Goal: Task Accomplishment & Management: Use online tool/utility

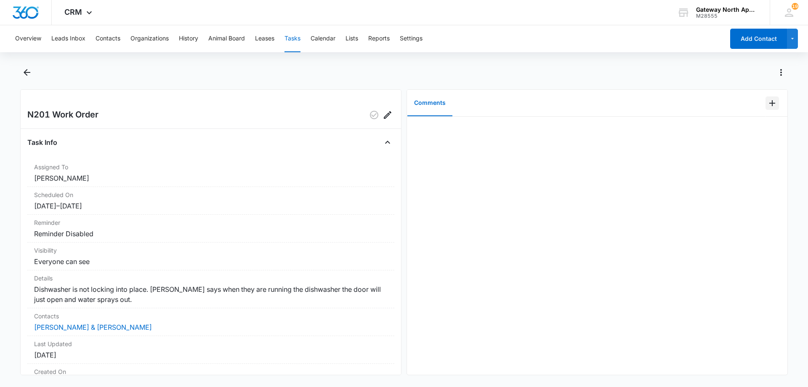
click at [768, 106] on icon "Add Comment" at bounding box center [772, 103] width 10 height 10
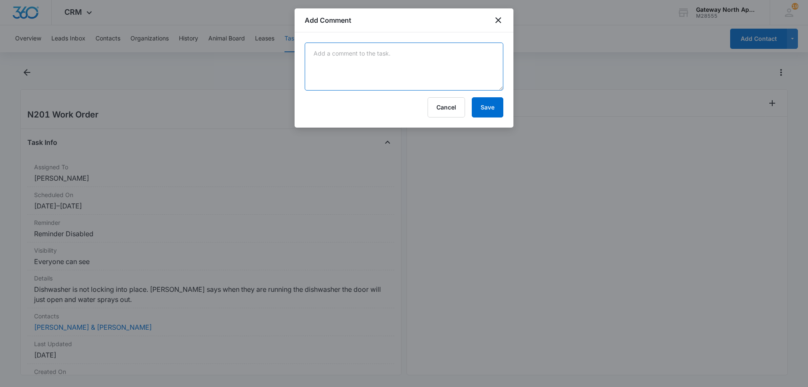
click at [397, 69] on textarea at bounding box center [404, 66] width 199 height 48
click at [320, 55] on textarea "REplaced latch it is working" at bounding box center [404, 66] width 199 height 48
type textarea "Replaced latch it is working"
click at [492, 106] on button "Save" at bounding box center [487, 107] width 32 height 20
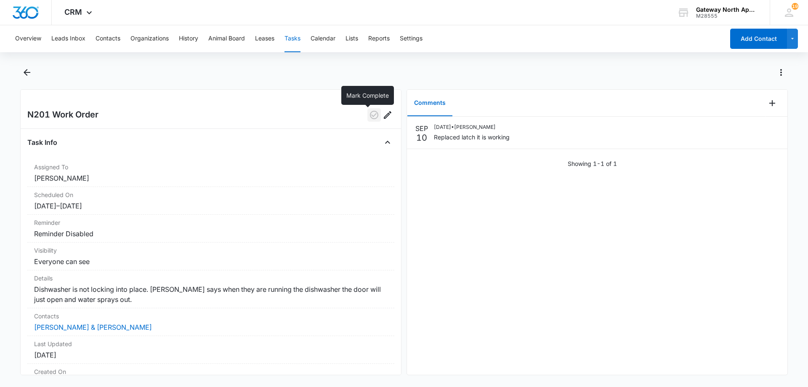
click at [370, 115] on icon "button" at bounding box center [374, 115] width 10 height 10
click at [25, 77] on icon "Back" at bounding box center [27, 72] width 10 height 10
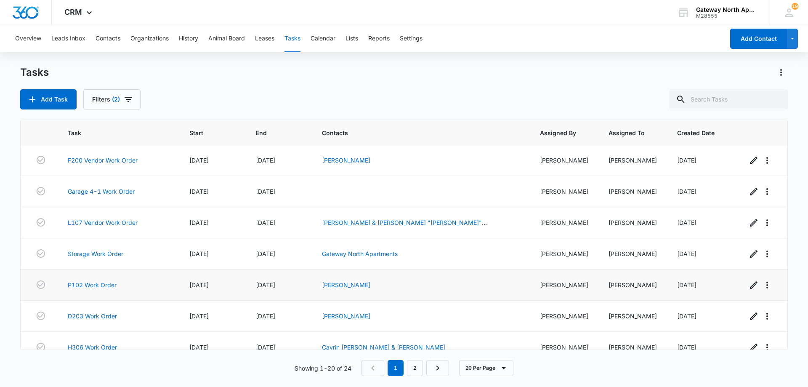
scroll to position [294, 0]
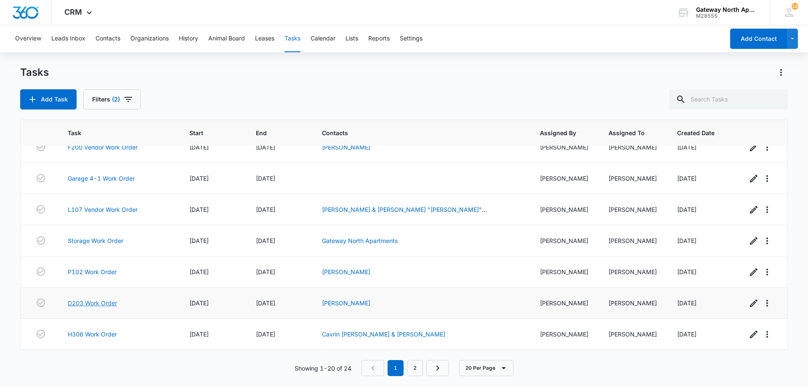
click at [111, 301] on link "D203 Work Order" at bounding box center [92, 302] width 49 height 9
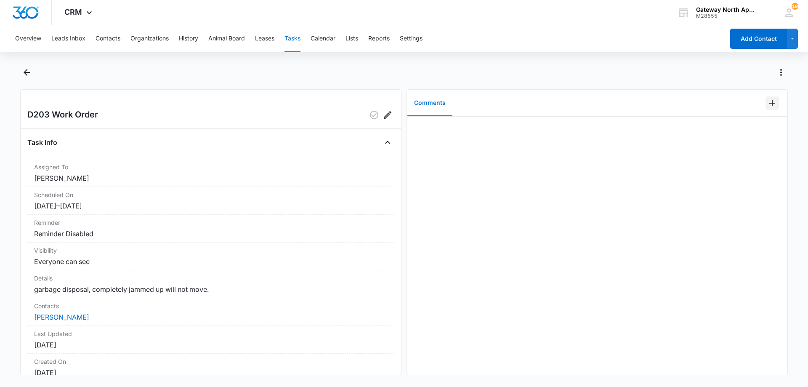
click at [767, 106] on icon "Add Comment" at bounding box center [772, 103] width 10 height 10
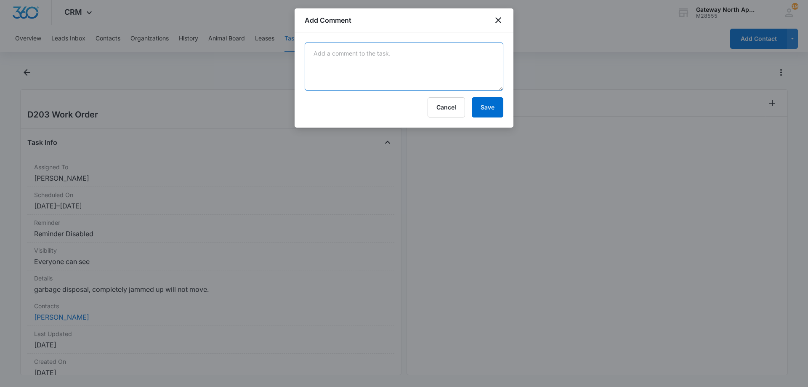
click at [347, 66] on textarea at bounding box center [404, 66] width 199 height 48
type textarea "hit reset switch it works"
click at [485, 109] on button "Save" at bounding box center [487, 107] width 32 height 20
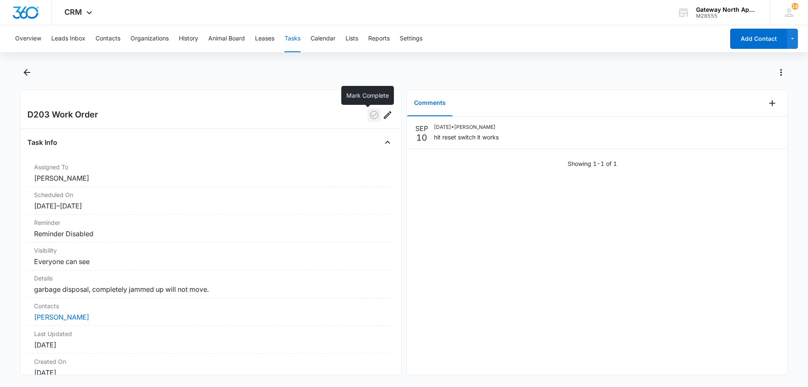
click at [370, 114] on icon "button" at bounding box center [374, 115] width 8 height 8
click at [25, 73] on icon "Back" at bounding box center [27, 72] width 7 height 7
